Goal: Task Accomplishment & Management: Complete application form

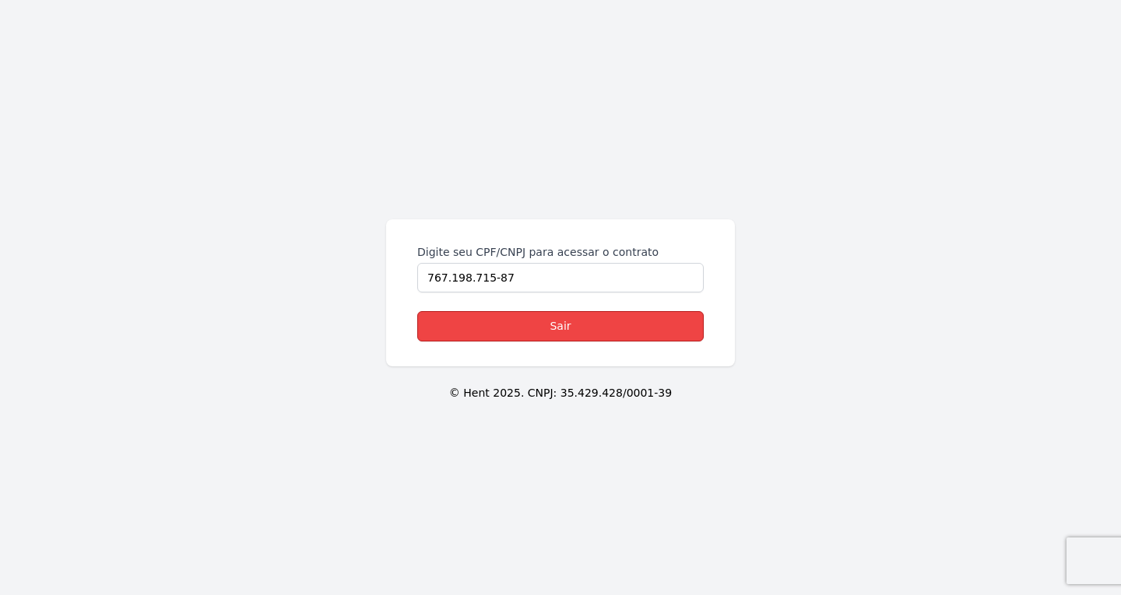
click at [535, 322] on link "Sair" at bounding box center [560, 326] width 286 height 30
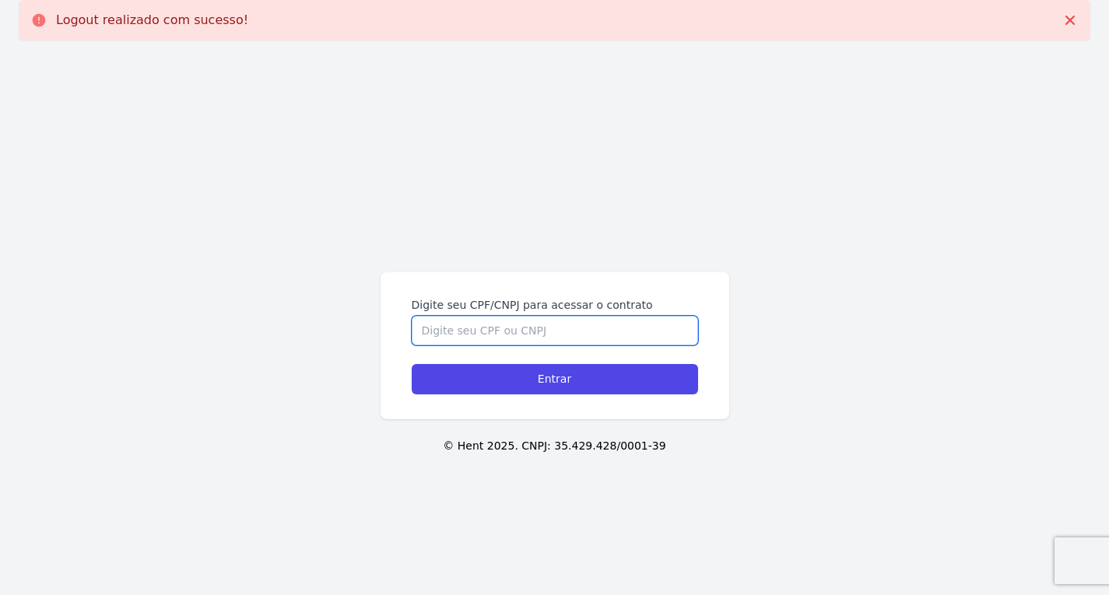
click at [494, 338] on input "Digite seu CPF/CNPJ para acessar o contrato" at bounding box center [555, 331] width 286 height 30
click at [494, 337] on input "Digite seu CPF/CNPJ para acessar o contrato" at bounding box center [555, 331] width 286 height 30
paste input "437.669.448-78"
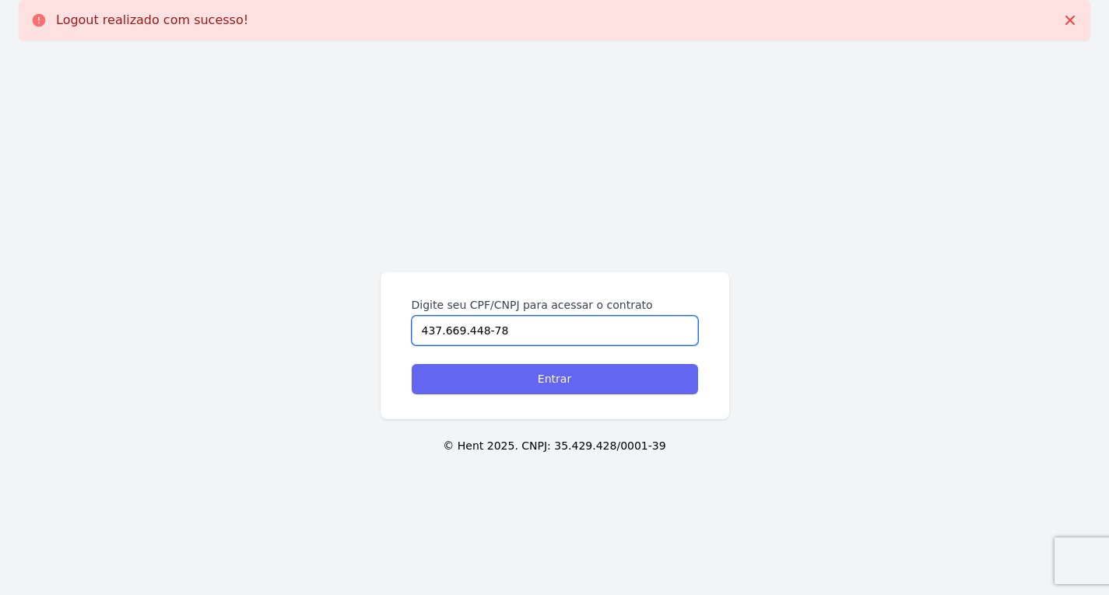
type input "437.669.448-78"
click at [492, 384] on input "Entrar" at bounding box center [555, 379] width 286 height 30
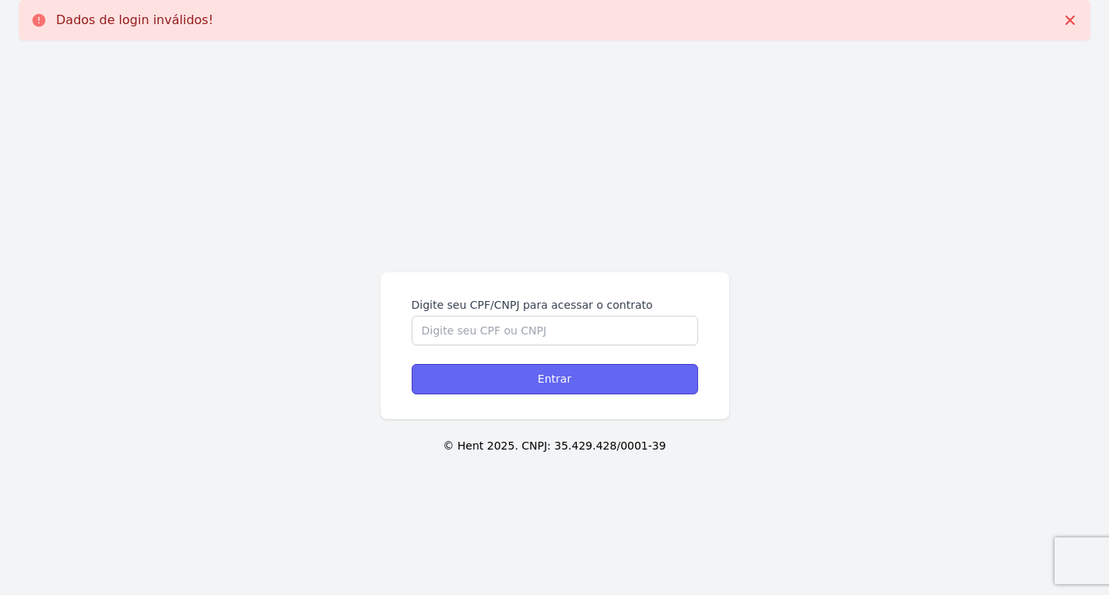
click at [491, 383] on input "Entrar" at bounding box center [555, 379] width 286 height 30
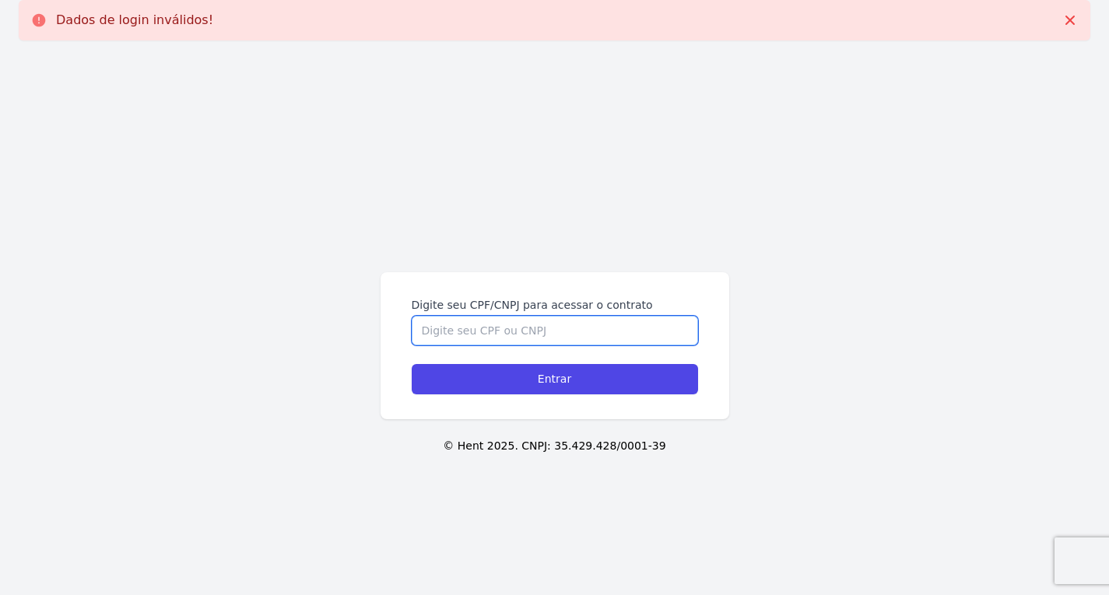
click at [468, 329] on input "Digite seu CPF/CNPJ para acessar o contrato" at bounding box center [555, 331] width 286 height 30
paste input "437.669.448-78"
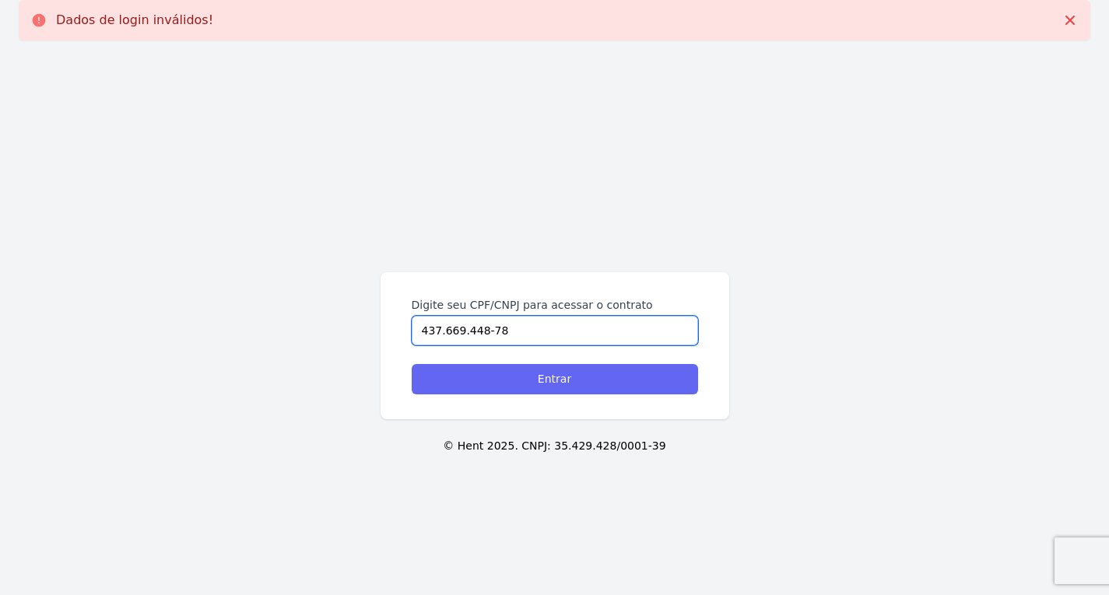
type input "437.669.448-78"
click at [460, 378] on input "Entrar" at bounding box center [555, 379] width 286 height 30
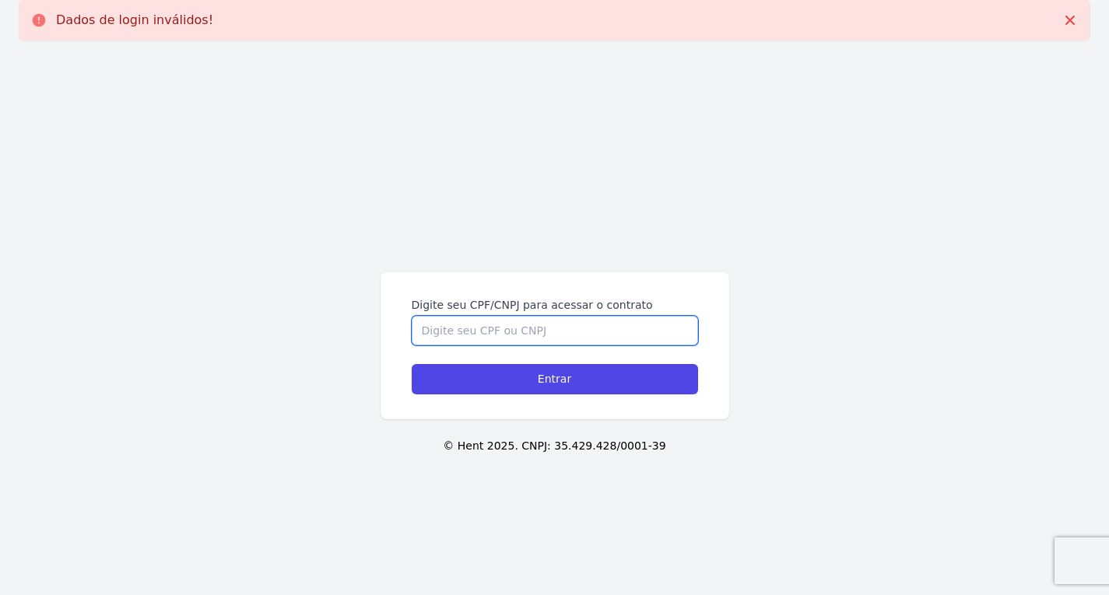
click at [500, 334] on input "Digite seu CPF/CNPJ para acessar o contrato" at bounding box center [555, 331] width 286 height 30
paste input "437.669.448-78"
click at [486, 329] on input "437.669.448-78" at bounding box center [555, 331] width 286 height 30
click at [462, 331] on input "437.669.44878" at bounding box center [555, 331] width 286 height 30
click at [441, 332] on input "437.66944878" at bounding box center [555, 331] width 286 height 30
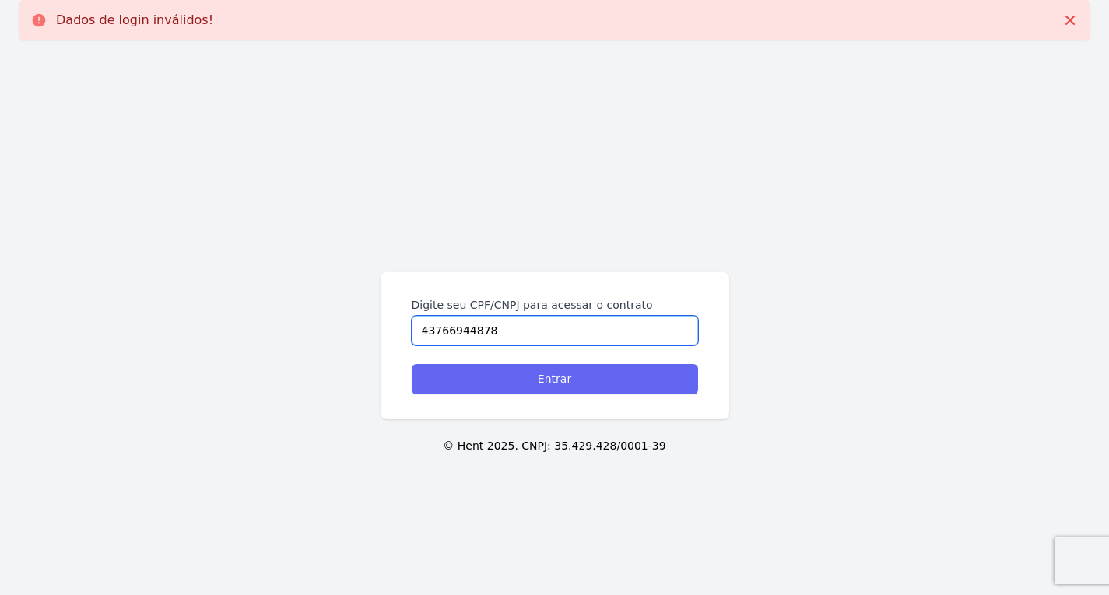
type input "43766944878"
click at [491, 388] on input "Entrar" at bounding box center [555, 379] width 286 height 30
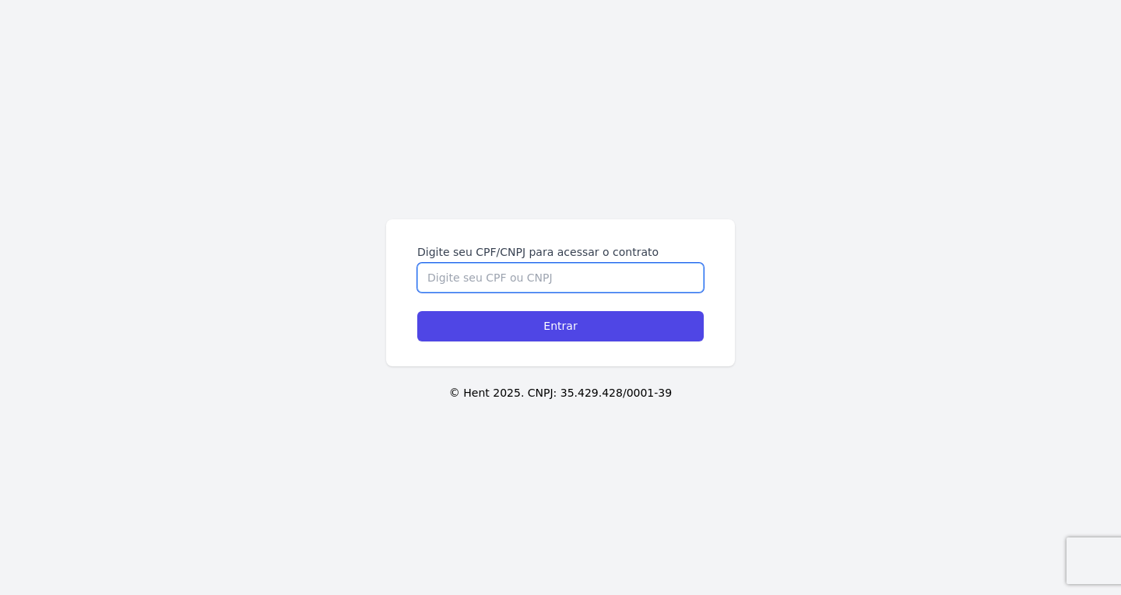
click at [549, 286] on input "Digite seu CPF/CNPJ para acessar o contrato" at bounding box center [560, 278] width 286 height 30
paste input "437.669.448-78"
click at [491, 275] on input "437.669.448-78" at bounding box center [560, 278] width 286 height 30
click at [470, 277] on input "437.669.44878" at bounding box center [560, 278] width 286 height 30
click at [449, 283] on input "437.66944878" at bounding box center [560, 278] width 286 height 30
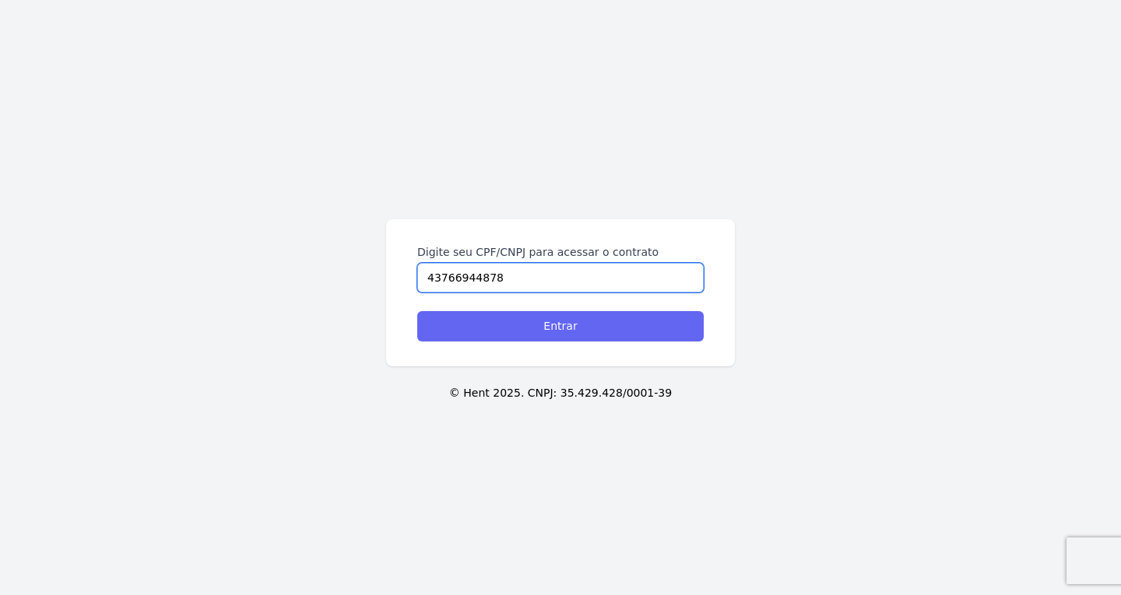
type input "43766944878"
click at [491, 339] on input "Entrar" at bounding box center [560, 326] width 286 height 30
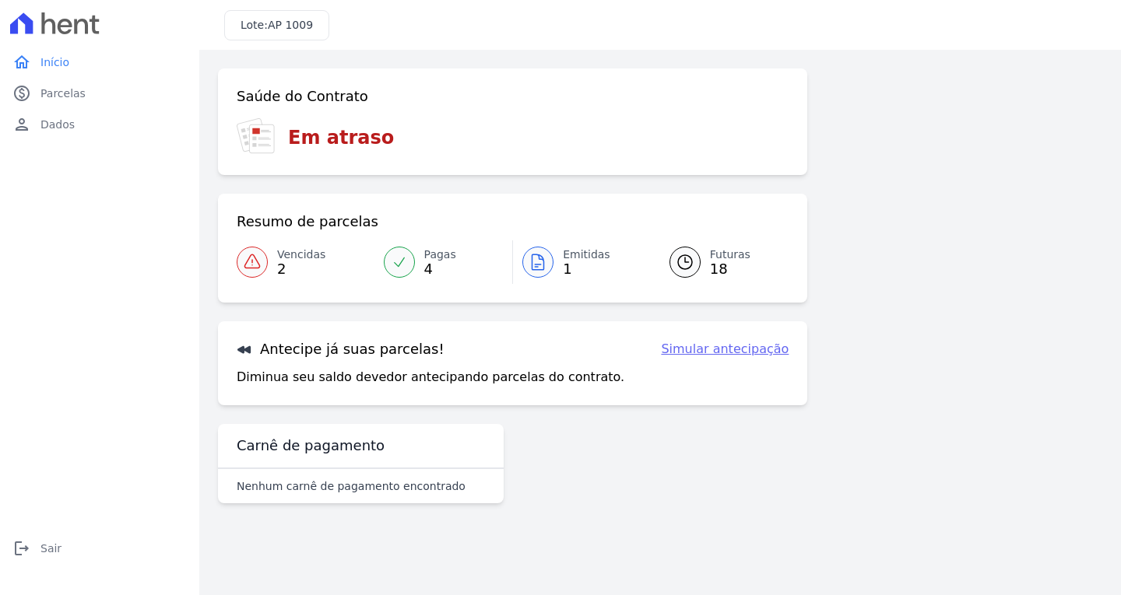
click at [532, 268] on icon at bounding box center [538, 262] width 12 height 16
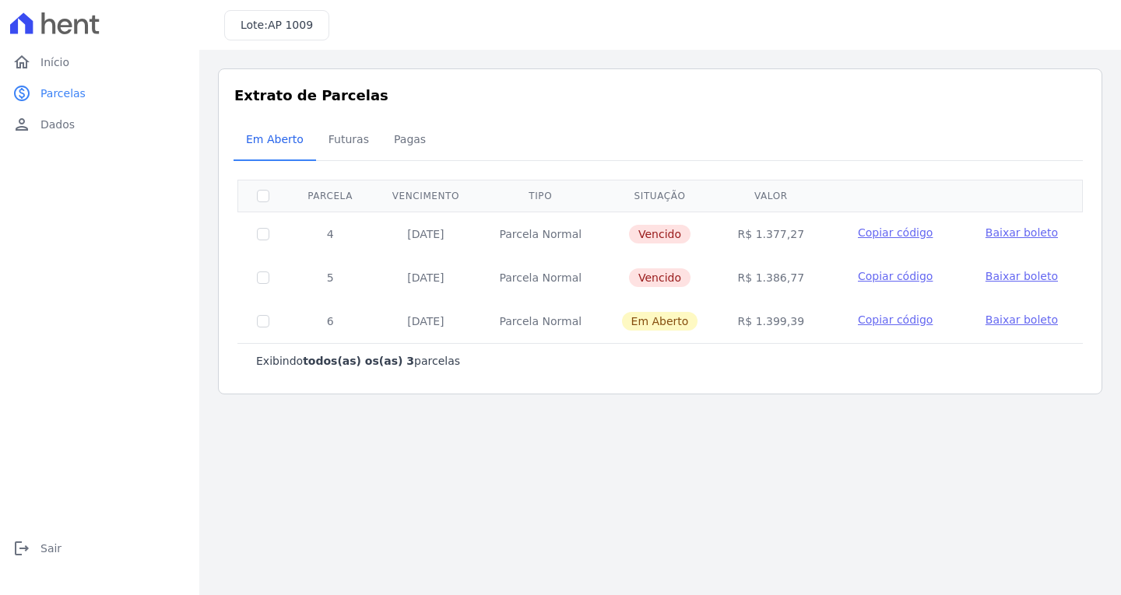
click at [988, 279] on span "Baixar boleto" at bounding box center [1021, 276] width 72 height 12
click at [1005, 321] on span "Baixar boleto" at bounding box center [1021, 320] width 72 height 12
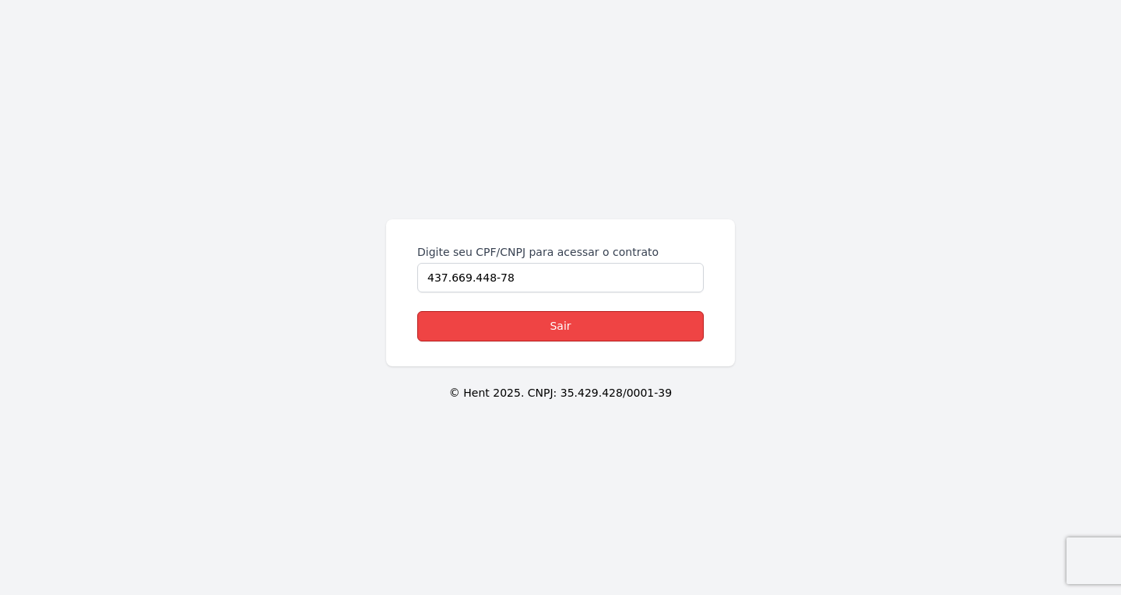
click at [566, 323] on link "Sair" at bounding box center [560, 326] width 286 height 30
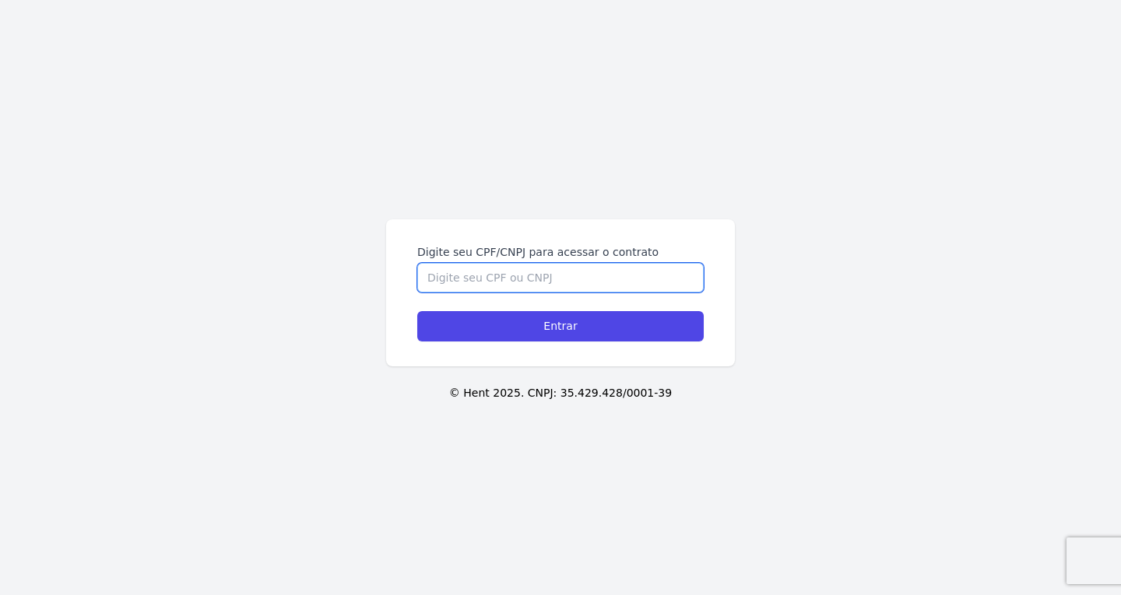
click at [521, 279] on input "Digite seu CPF/CNPJ para acessar o contrato" at bounding box center [560, 278] width 286 height 30
paste input "331.697.558-62"
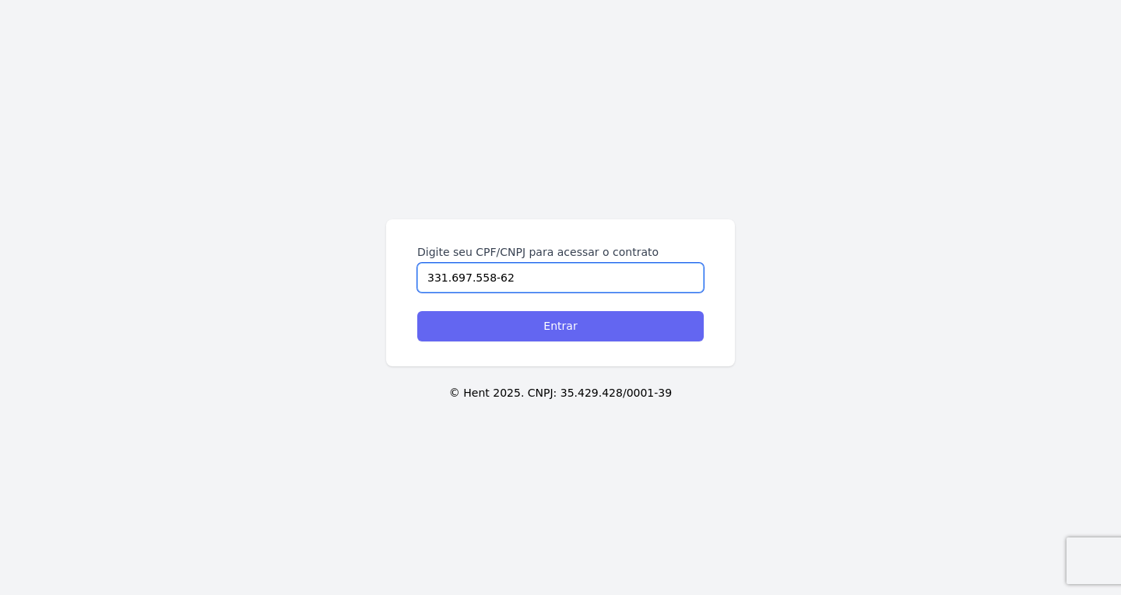
type input "331.697.558-62"
click at [554, 316] on input "Entrar" at bounding box center [560, 326] width 286 height 30
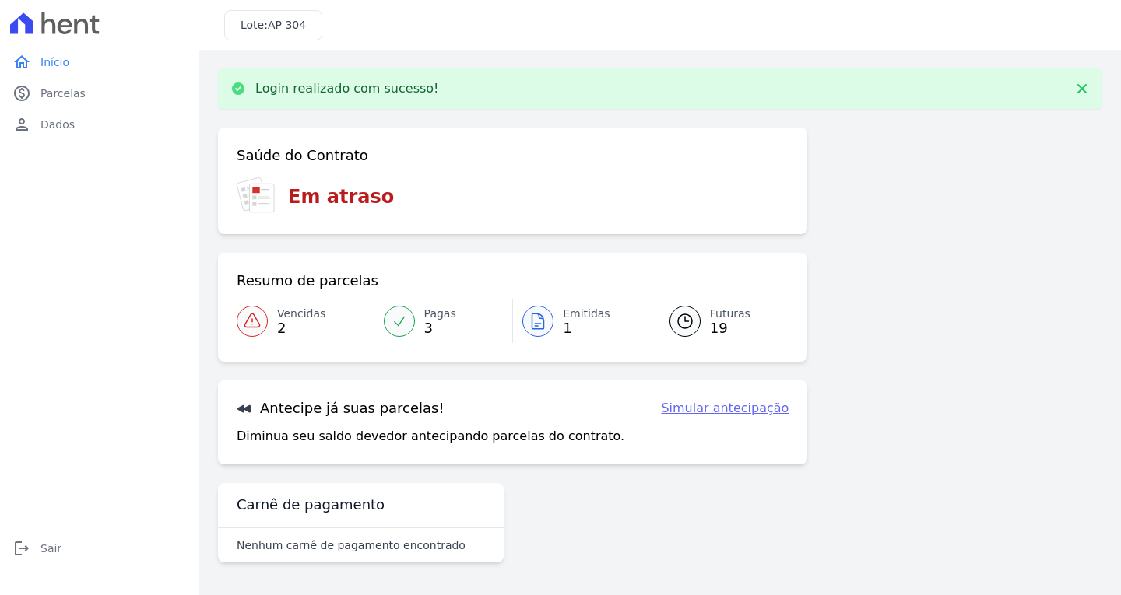
click at [545, 330] on icon at bounding box center [537, 321] width 19 height 19
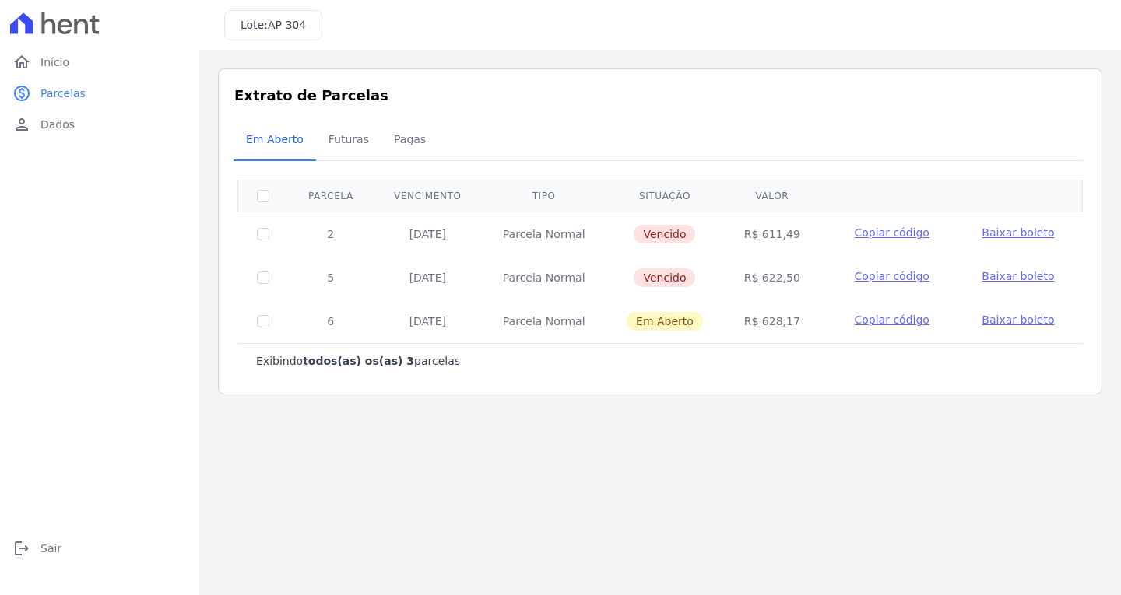
click at [985, 273] on span "Baixar boleto" at bounding box center [1017, 276] width 72 height 12
click at [1027, 315] on span "Baixar boleto" at bounding box center [1017, 320] width 72 height 12
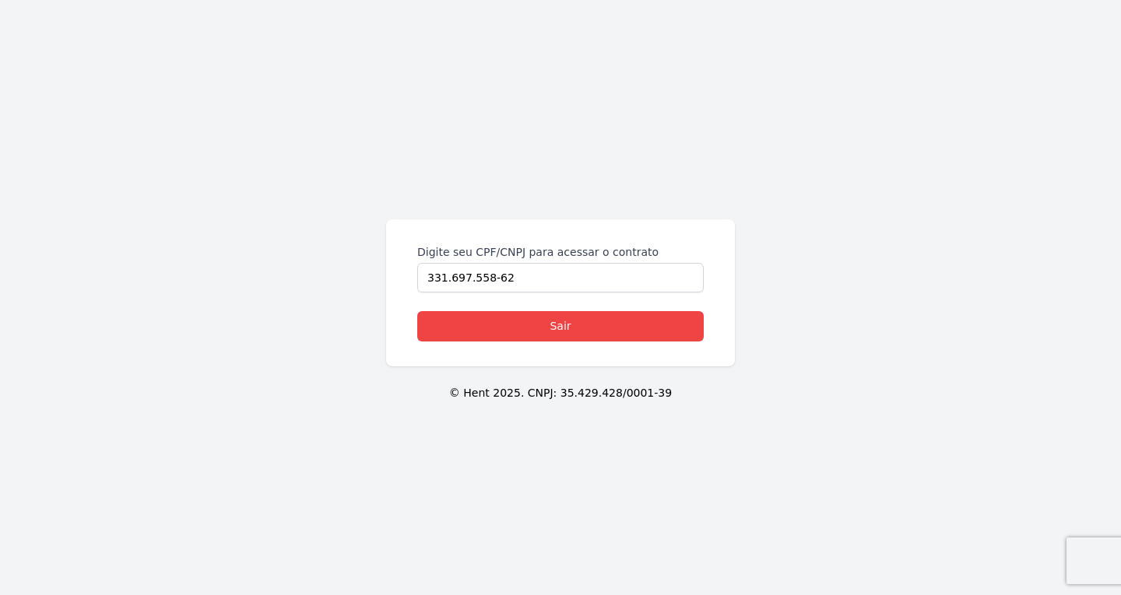
click at [558, 340] on div "Digite seu CPF/CNPJ para acessar o contrato 331.697.558-62 Sair" at bounding box center [560, 292] width 349 height 147
click at [559, 332] on link "Sair" at bounding box center [560, 326] width 286 height 30
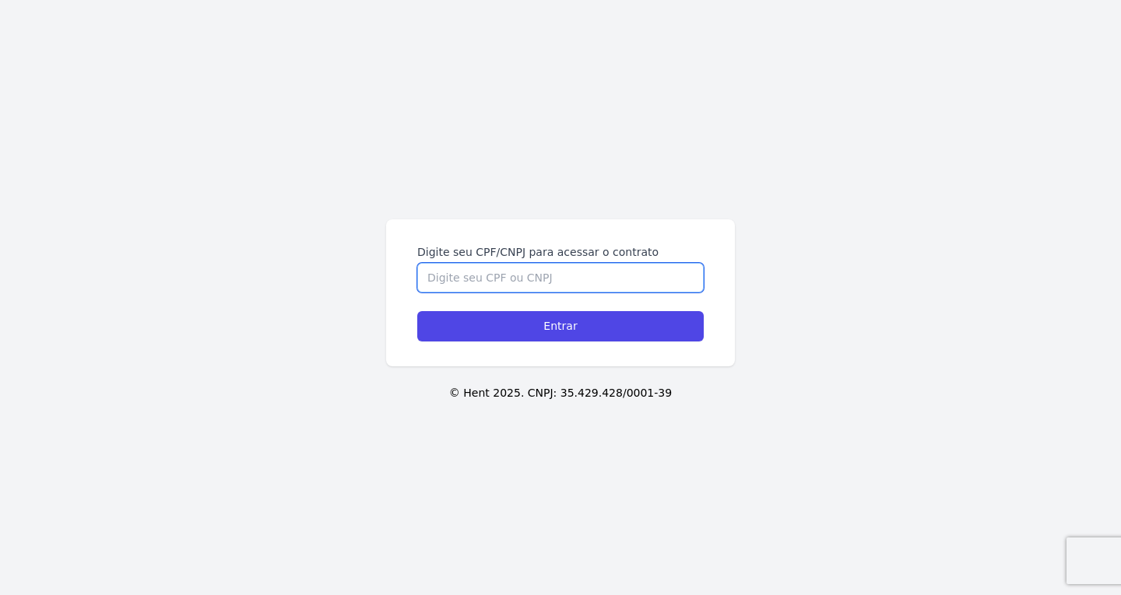
click at [533, 283] on input "Digite seu CPF/CNPJ para acessar o contrato" at bounding box center [560, 278] width 286 height 30
paste input "303.635.098-52"
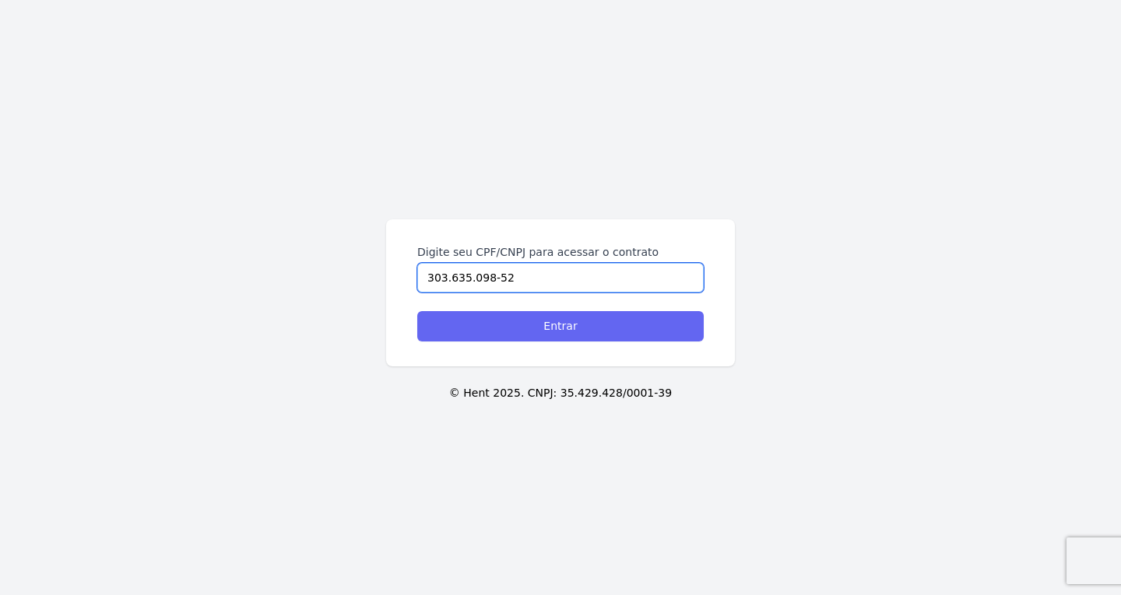
type input "303.635.098-52"
click at [506, 321] on input "Entrar" at bounding box center [560, 326] width 286 height 30
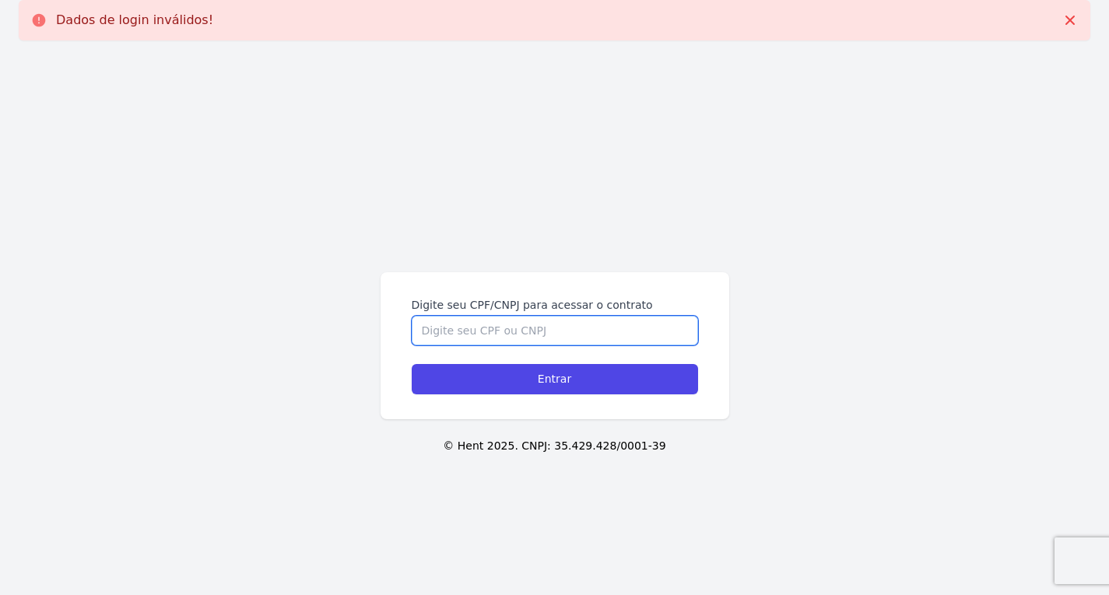
click at [494, 332] on input "Digite seu CPF/CNPJ para acessar o contrato" at bounding box center [555, 331] width 286 height 30
paste input "303.635.098-52"
click at [488, 329] on input "303.635.098-52" at bounding box center [555, 331] width 286 height 30
click at [486, 329] on input "303.635.098-52" at bounding box center [555, 331] width 286 height 30
click at [465, 333] on input "303.635.09852" at bounding box center [555, 331] width 286 height 30
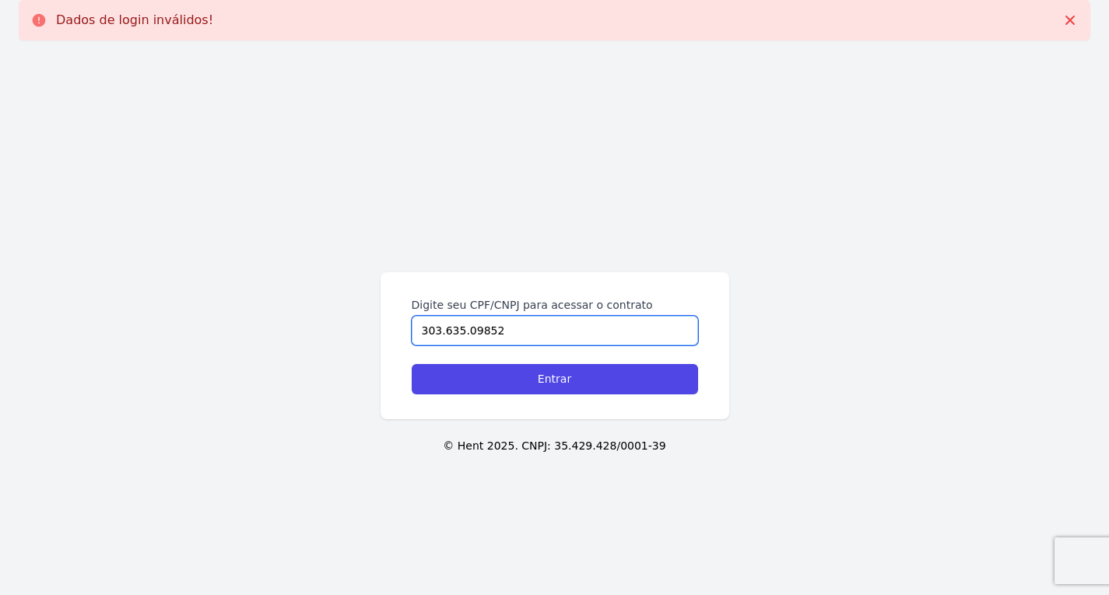
click at [462, 333] on input "303.635.09852" at bounding box center [555, 331] width 286 height 30
click at [440, 333] on input "303.63509852" at bounding box center [555, 331] width 286 height 30
click at [444, 333] on input "303.63509852" at bounding box center [555, 331] width 286 height 30
click at [440, 333] on input "303.63509852" at bounding box center [555, 331] width 286 height 30
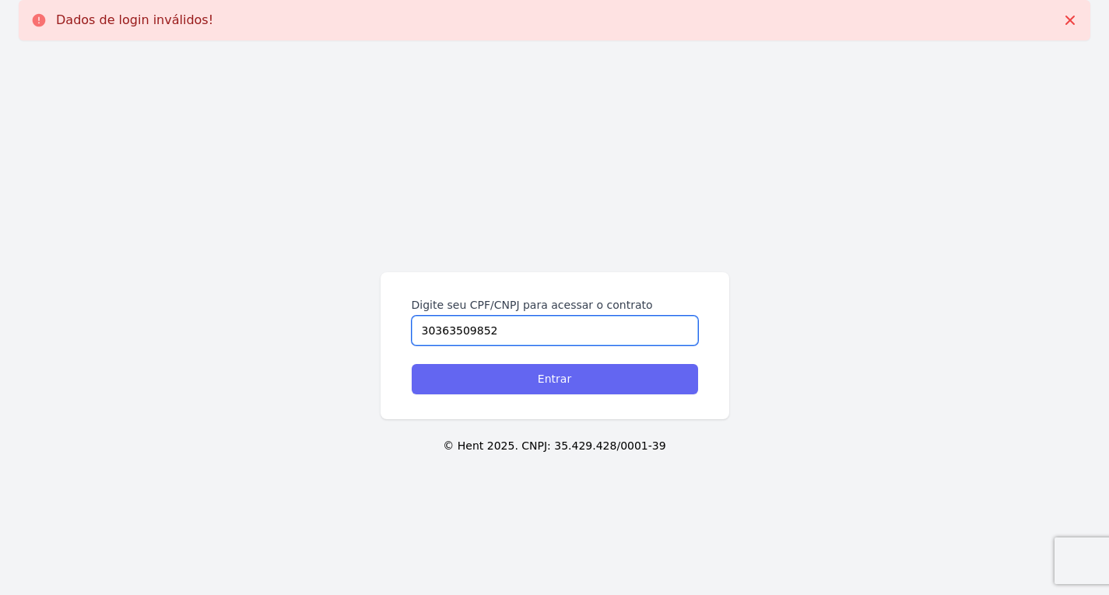
type input "30363509852"
click at [446, 369] on input "Entrar" at bounding box center [555, 379] width 286 height 30
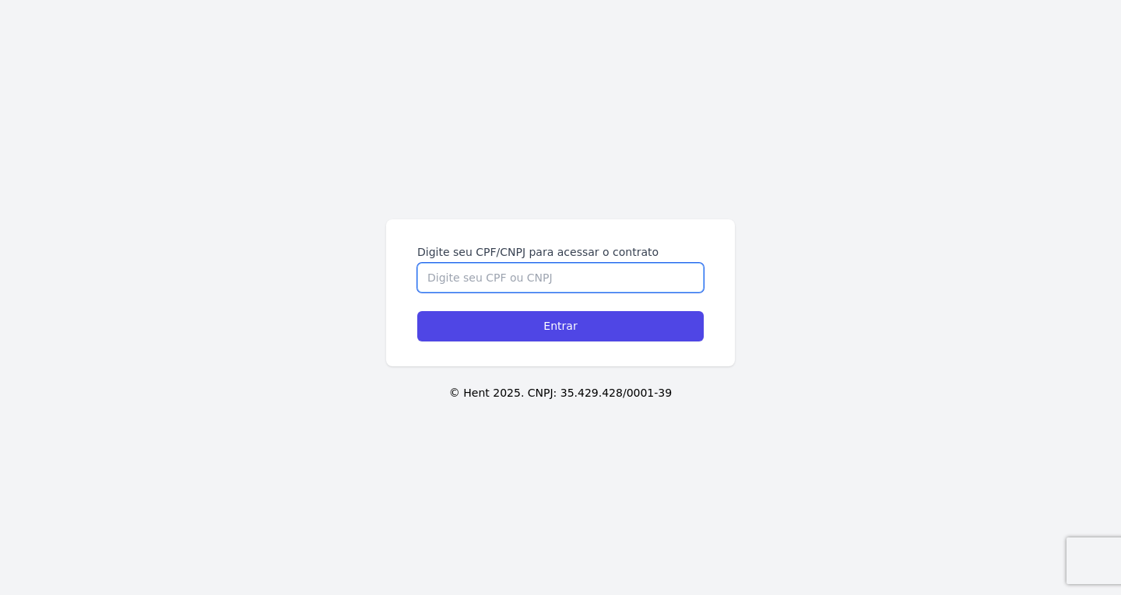
click at [468, 284] on input "Digite seu CPF/CNPJ para acessar o contrato" at bounding box center [560, 278] width 286 height 30
paste input "331.127.688-41"
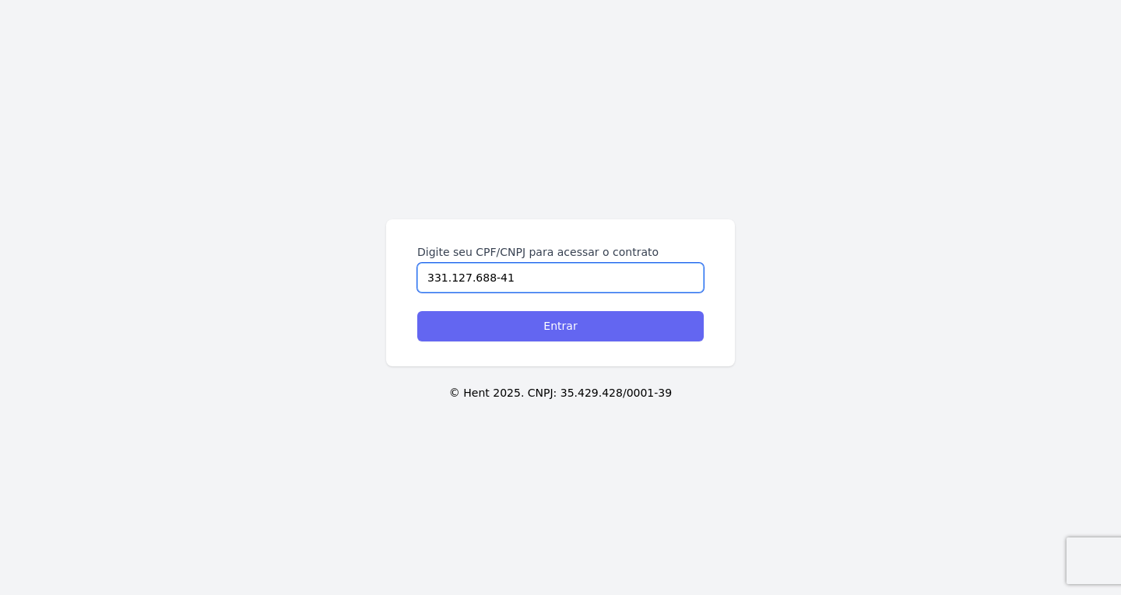
type input "331.127.688-41"
click at [482, 329] on input "Entrar" at bounding box center [560, 326] width 286 height 30
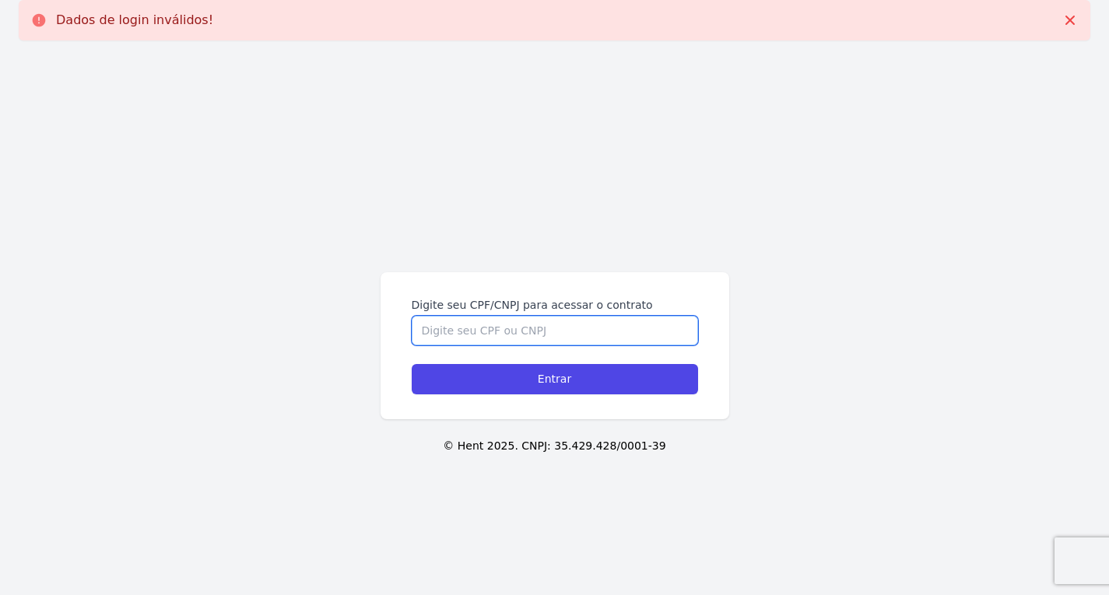
click at [496, 324] on input "Digite seu CPF/CNPJ para acessar o contrato" at bounding box center [555, 331] width 286 height 30
